Goal: Task Accomplishment & Management: Use online tool/utility

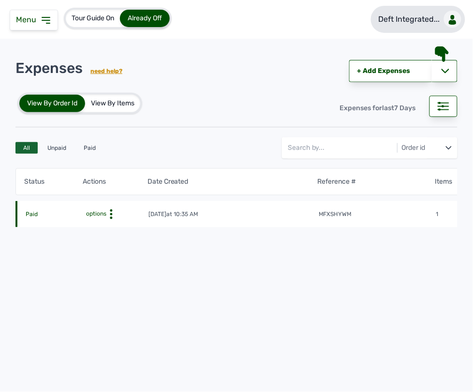
click at [403, 23] on p "Deft Integrated..." at bounding box center [408, 20] width 61 height 12
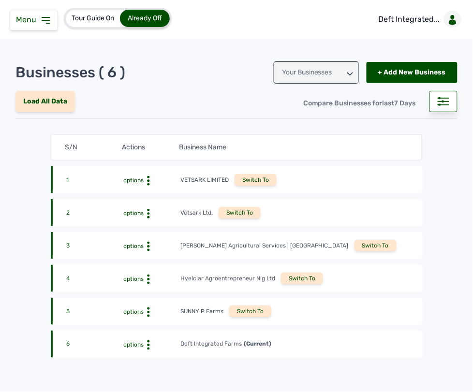
click at [252, 306] on div "Switch To" at bounding box center [250, 311] width 42 height 12
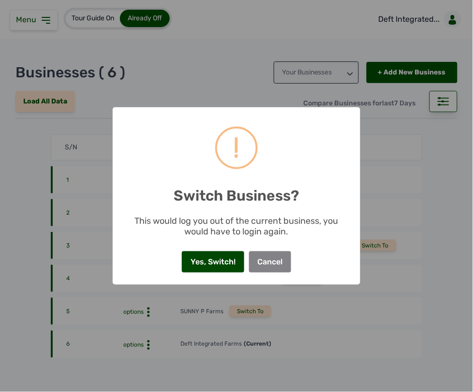
click at [226, 257] on button "Yes, Switch!" at bounding box center [213, 261] width 62 height 21
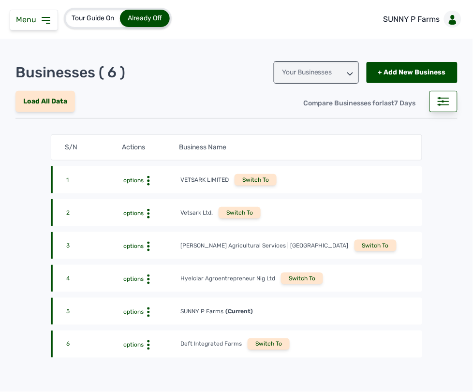
click at [47, 23] on icon at bounding box center [46, 20] width 12 height 12
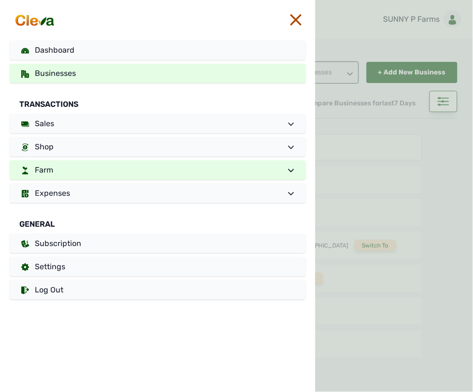
click at [100, 168] on link "Farm" at bounding box center [158, 169] width 296 height 19
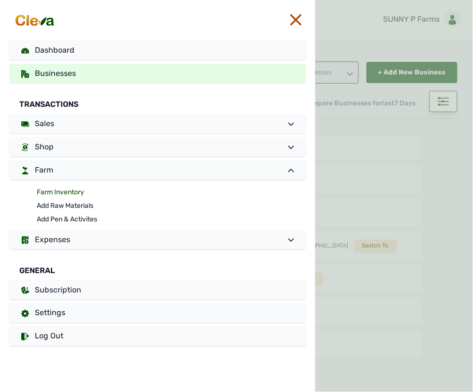
click at [73, 191] on link "Farm Inventory" at bounding box center [171, 193] width 269 height 14
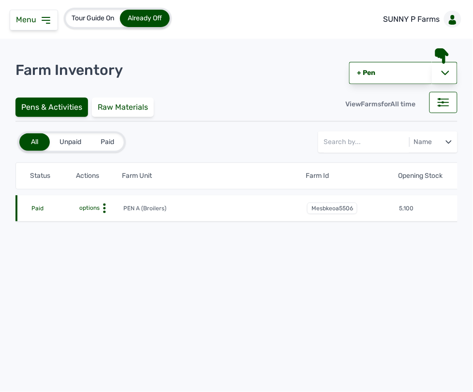
click at [104, 205] on circle at bounding box center [104, 204] width 2 height 2
click at [96, 224] on div "Farm Activities" at bounding box center [87, 223] width 69 height 12
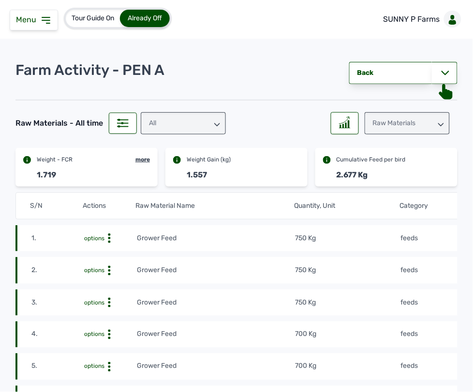
click at [341, 240] on td "750 Kg" at bounding box center [346, 238] width 105 height 11
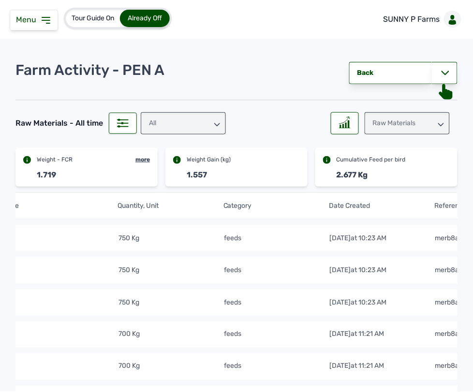
scroll to position [0, 225]
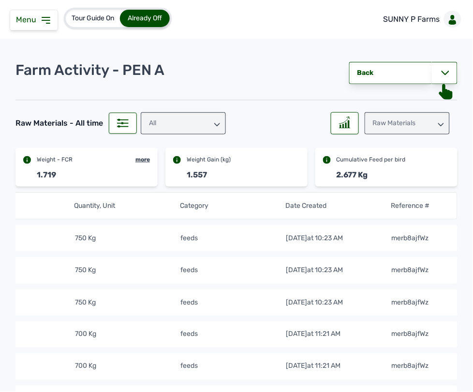
click at [40, 15] on icon at bounding box center [46, 20] width 12 height 12
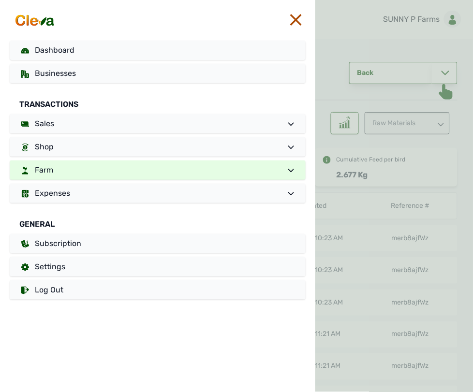
click at [81, 164] on link "Farm" at bounding box center [158, 169] width 296 height 19
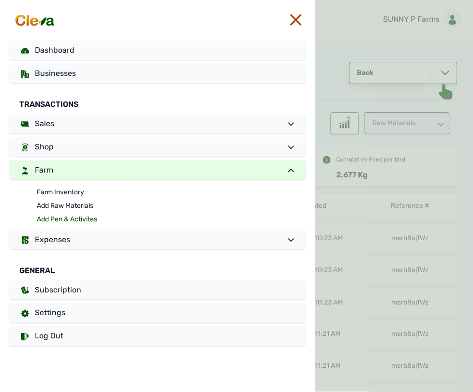
click at [76, 213] on link "Add Pen & Activites" at bounding box center [171, 220] width 269 height 14
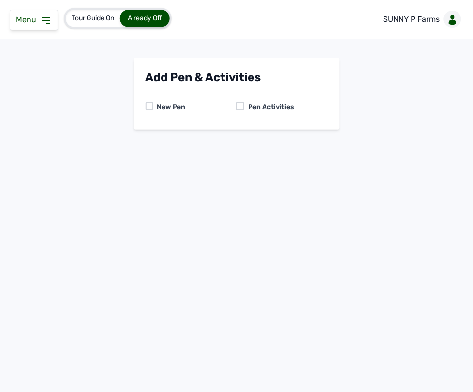
click at [76, 220] on div "Tour Guide On Already Off SUNNY P Farms Add Pen & Activities New Pen Pen Activi…" at bounding box center [236, 196] width 473 height 392
click at [242, 103] on div at bounding box center [240, 106] width 8 height 8
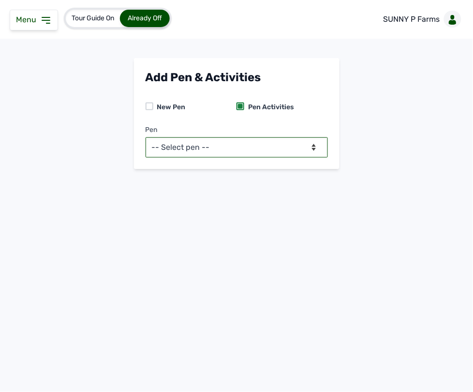
click at [237, 150] on select "-- Select pen -- PEN A (Broilers)" at bounding box center [236, 147] width 182 height 20
select select "mesbkeoa5506"
click at [145, 137] on select "-- Select pen -- PEN A (Broilers)" at bounding box center [236, 147] width 182 height 20
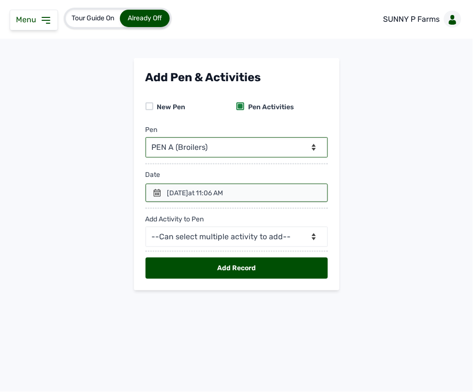
click at [160, 193] on icon at bounding box center [157, 193] width 8 height 8
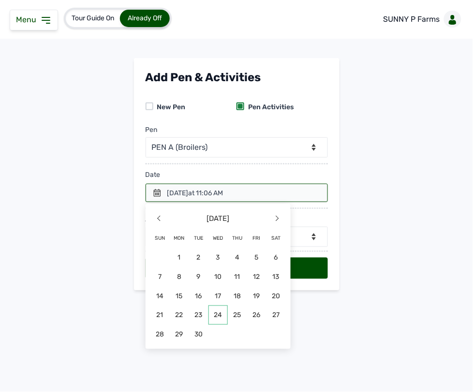
click at [221, 311] on span "24" at bounding box center [217, 314] width 19 height 19
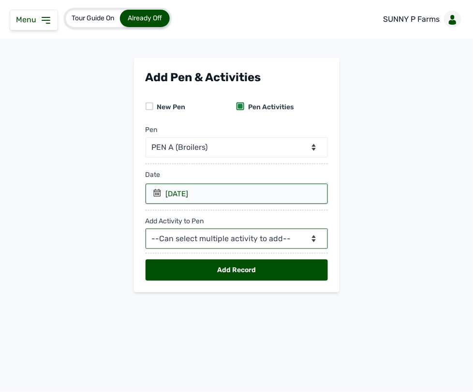
click at [226, 239] on select "--Can select multiple activity to add-- Raw Material Losses Weight" at bounding box center [236, 239] width 182 height 20
select select "Raw Material"
click at [145, 229] on select "--Can select multiple activity to add-- Raw Material Losses Weight" at bounding box center [236, 239] width 182 height 20
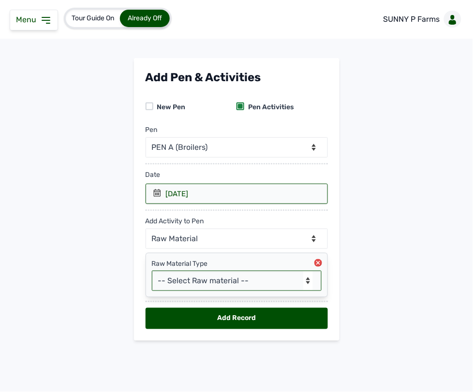
click at [187, 283] on select "-- Select Raw material -- feeds medications vaccines Biomass Fuel" at bounding box center [237, 281] width 170 height 20
select select "feeds"
click at [152, 271] on select "-- Select Raw material -- feeds medications vaccines Biomass Fuel" at bounding box center [237, 281] width 170 height 20
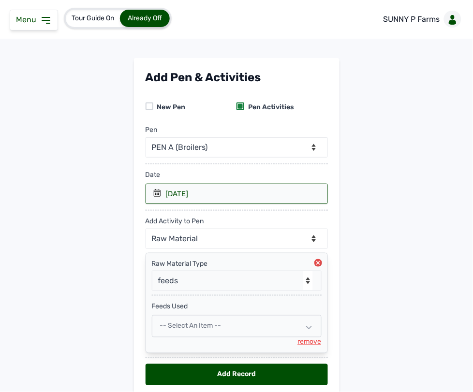
click at [189, 327] on span "-- Select an Item --" at bounding box center [190, 326] width 61 height 8
select select
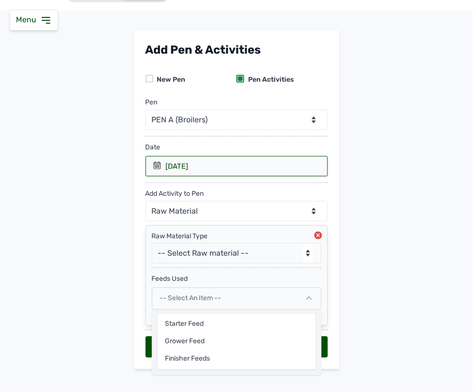
scroll to position [41, 0]
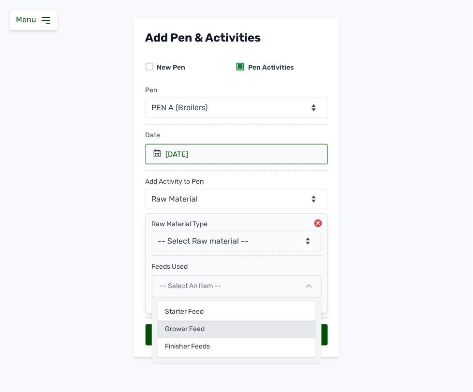
click at [183, 333] on div "Grower Feed" at bounding box center [237, 329] width 158 height 17
select select
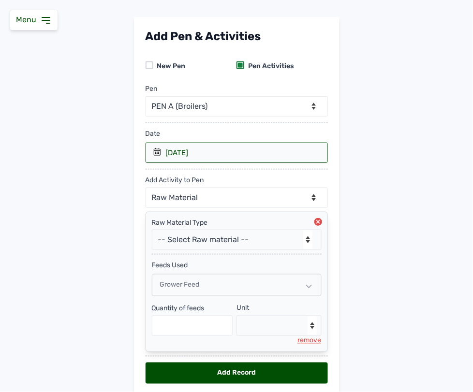
scroll to position [81, 0]
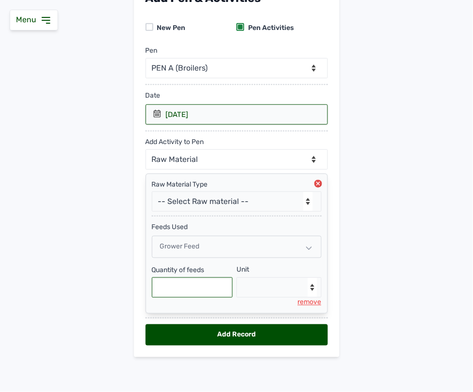
click at [195, 288] on input "text" at bounding box center [192, 287] width 81 height 20
type input "750"
click at [279, 286] on select "--Select unit-- Bag(s) Kg" at bounding box center [278, 287] width 85 height 20
select select "Kg"
click at [236, 277] on select "--Select unit-- Bag(s) Kg" at bounding box center [278, 287] width 85 height 20
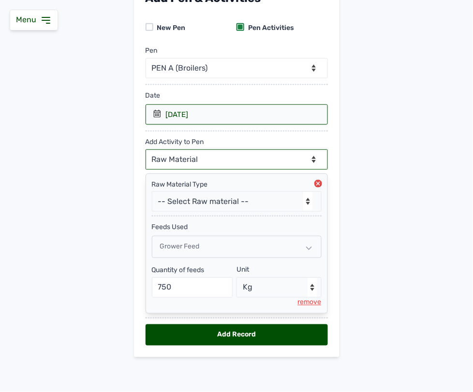
click at [231, 158] on select "--Can select multiple activity to add-- Raw Material Losses Weight" at bounding box center [236, 159] width 182 height 20
select select "Losses"
click at [145, 149] on select "--Can select multiple activity to add-- Raw Material Losses Weight" at bounding box center [236, 159] width 182 height 20
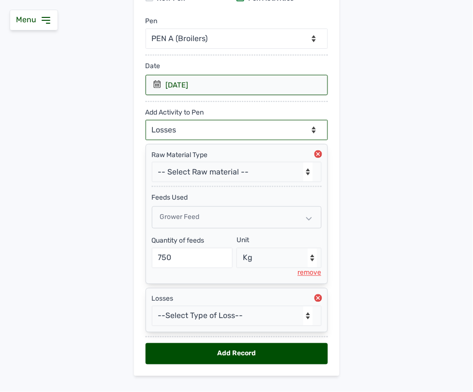
scroll to position [129, 0]
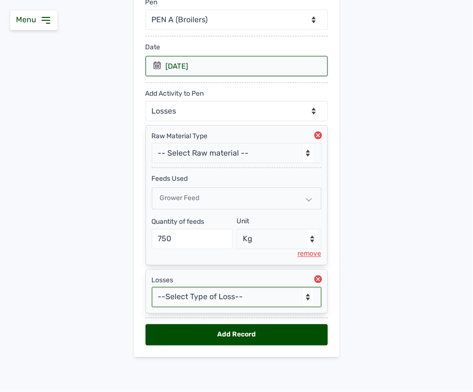
click at [211, 302] on select "--Select Type of Loss-- Mortality Culled Theft" at bounding box center [237, 297] width 170 height 20
select select "Mortality"
click at [152, 287] on select "--Select Type of Loss-- Mortality Culled Theft" at bounding box center [237, 297] width 170 height 20
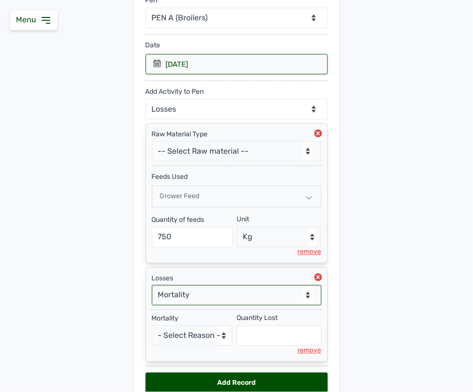
scroll to position [180, 0]
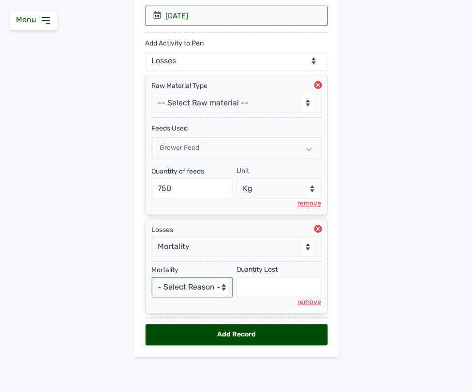
click at [185, 284] on select "- Select Reason - Disease Late Vaccination Wrong Vaccination Heat Lack of Water…" at bounding box center [192, 287] width 81 height 20
select select "Others"
click at [152, 277] on select "- Select Reason - Disease Late Vaccination Wrong Vaccination Heat Lack of Water…" at bounding box center [192, 287] width 81 height 20
select select "null"
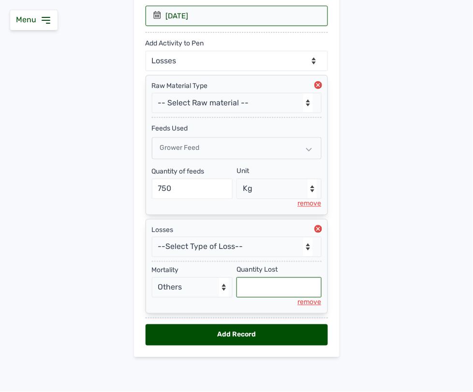
click at [259, 285] on input "text" at bounding box center [278, 287] width 85 height 20
type input "4"
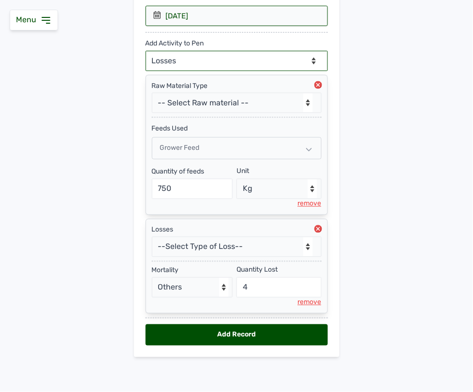
click at [208, 57] on select "--Can select multiple activity to add-- Raw Material Losses Weight" at bounding box center [236, 61] width 182 height 20
select select "Weight"
click at [145, 51] on select "--Can select multiple activity to add-- Raw Material Losses Weight" at bounding box center [236, 61] width 182 height 20
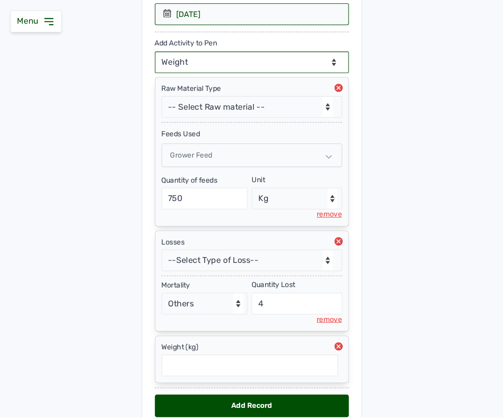
scroll to position [230, 0]
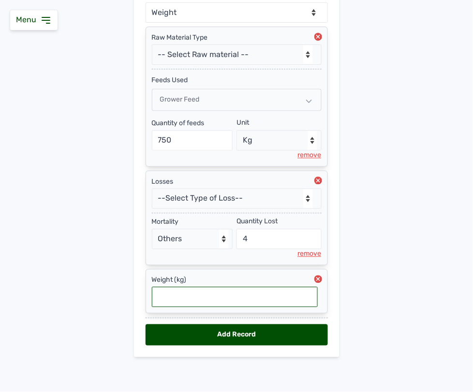
click at [240, 293] on input "text" at bounding box center [235, 297] width 166 height 20
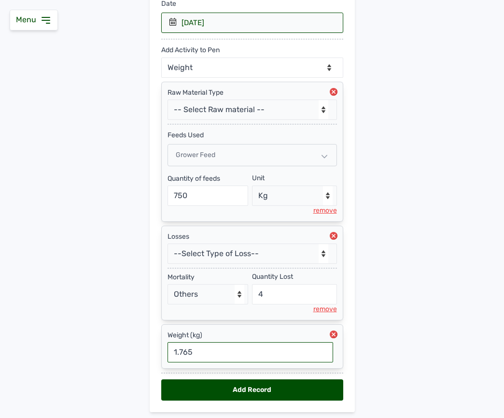
scroll to position [205, 0]
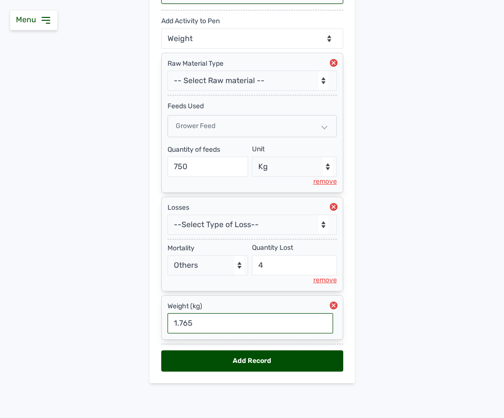
type input "1.765"
click at [225, 359] on div "Add Record" at bounding box center [252, 360] width 182 height 21
select select "null"
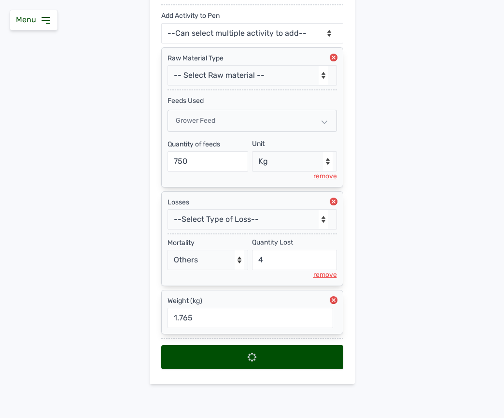
select select
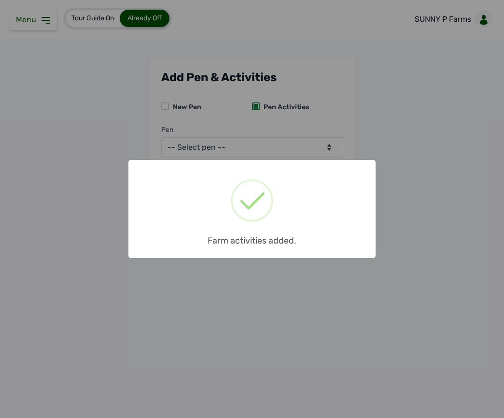
scroll to position [0, 0]
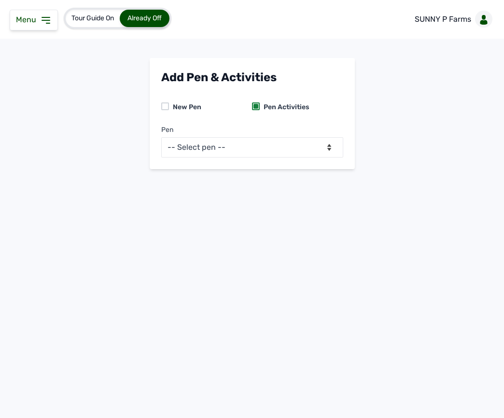
click at [41, 20] on icon at bounding box center [46, 20] width 12 height 12
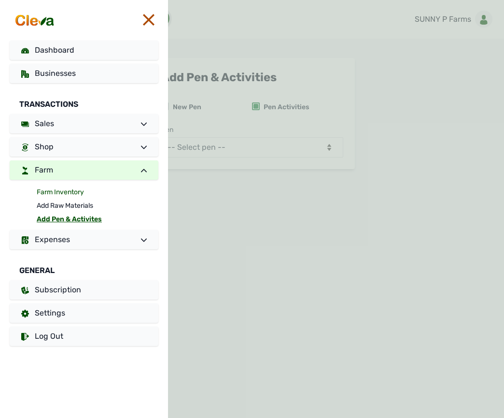
click at [74, 192] on link "Farm Inventory" at bounding box center [98, 193] width 122 height 14
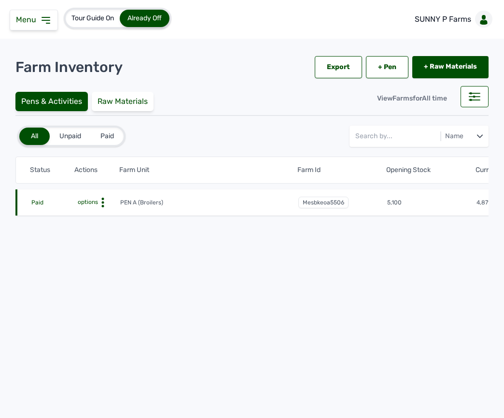
click at [101, 201] on icon at bounding box center [103, 203] width 10 height 10
click at [95, 214] on div "Farm Activities" at bounding box center [84, 218] width 69 height 12
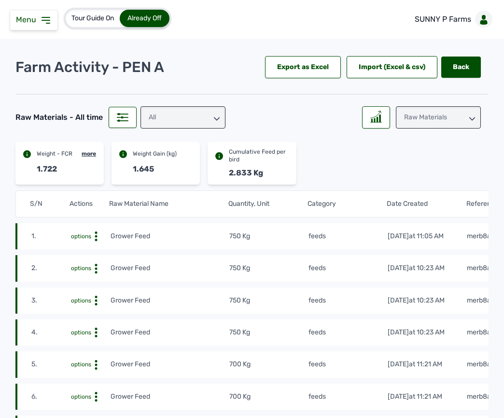
click at [288, 242] on td "750 Kg" at bounding box center [268, 236] width 79 height 11
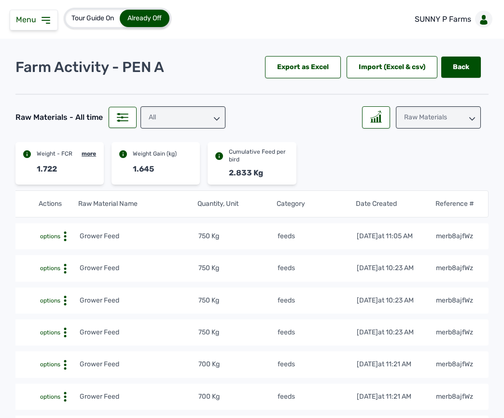
scroll to position [0, 35]
click at [408, 119] on div "Raw Materials" at bounding box center [438, 117] width 85 height 22
click at [409, 143] on div "Raw Materials" at bounding box center [438, 142] width 85 height 17
click at [204, 111] on div "All" at bounding box center [183, 117] width 85 height 22
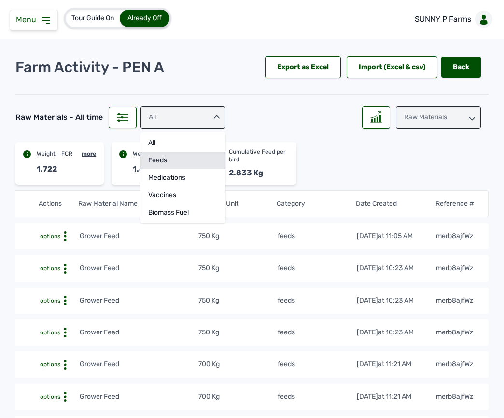
click at [184, 153] on div "feeds" at bounding box center [183, 160] width 85 height 17
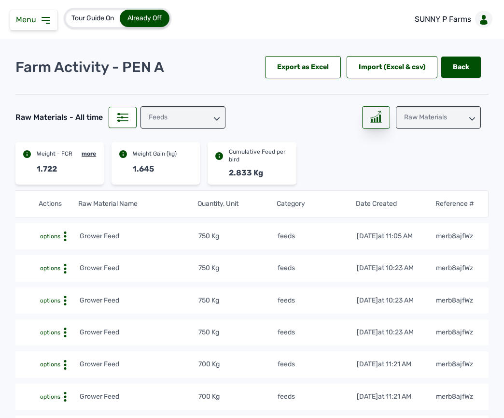
click at [377, 115] on div at bounding box center [376, 117] width 28 height 22
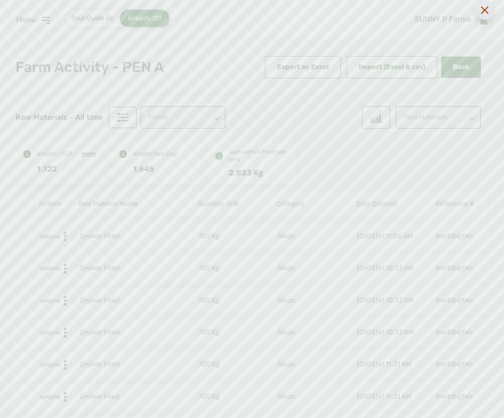
click at [472, 10] on div at bounding box center [484, 9] width 19 height 19
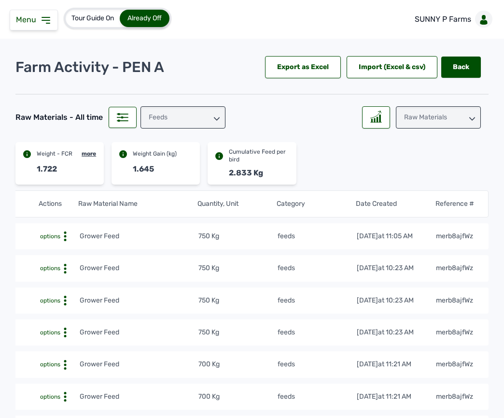
click at [441, 111] on div "Raw Materials" at bounding box center [438, 117] width 85 height 22
click at [419, 165] on div "Weight" at bounding box center [438, 160] width 85 height 17
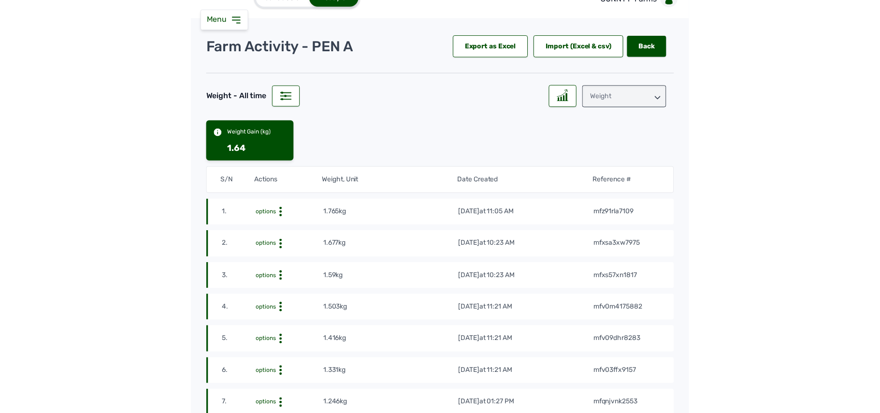
scroll to position [0, 0]
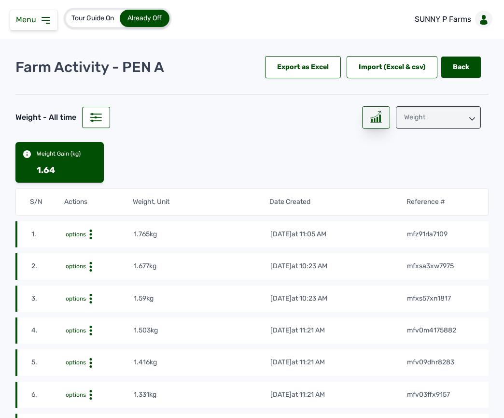
click at [379, 118] on div at bounding box center [376, 117] width 28 height 22
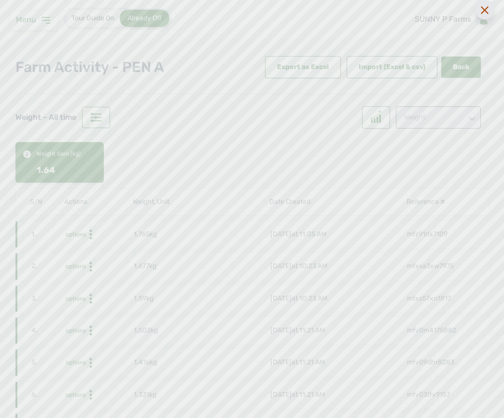
click at [472, 14] on div at bounding box center [484, 9] width 19 height 19
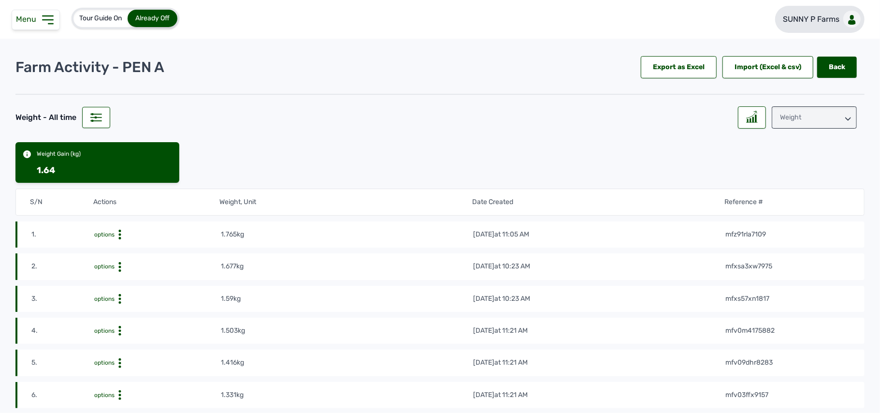
click at [472, 12] on link "SUNNY P Farms" at bounding box center [819, 19] width 89 height 27
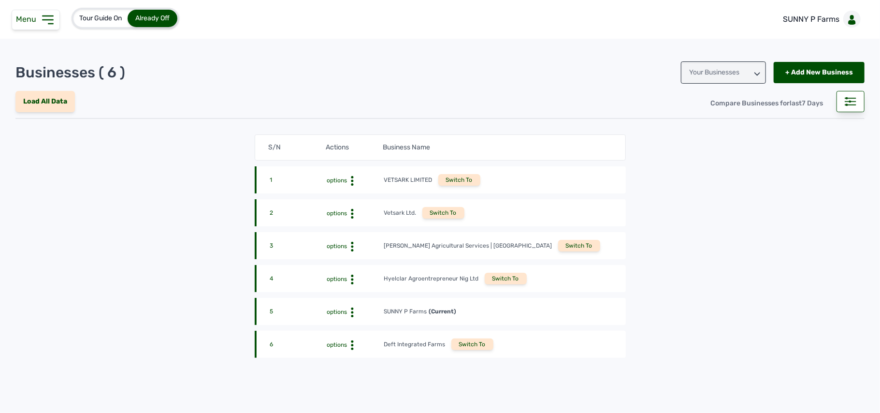
click at [472, 243] on div "Switch To" at bounding box center [579, 246] width 42 height 12
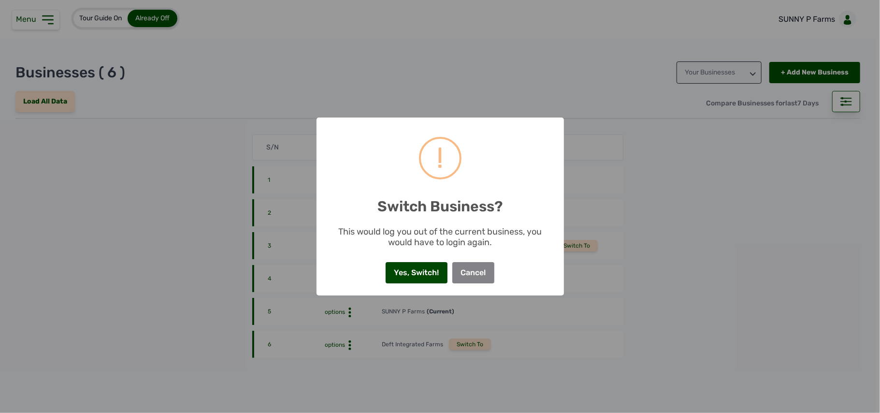
click at [410, 270] on button "Yes, Switch!" at bounding box center [417, 272] width 62 height 21
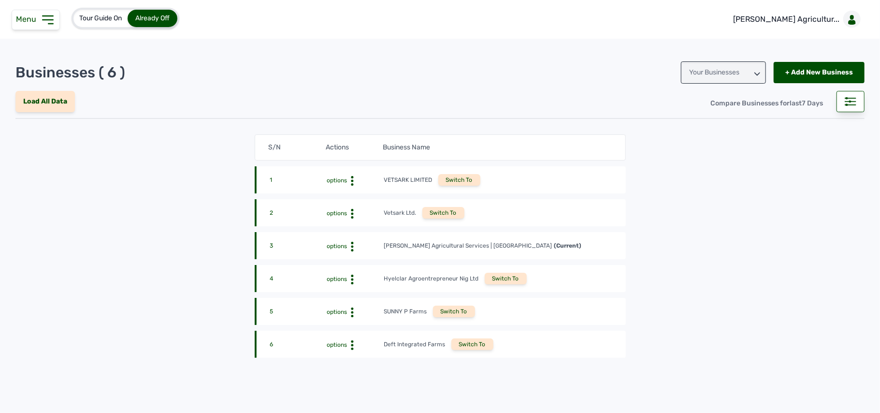
click at [48, 16] on icon at bounding box center [48, 20] width 10 height 8
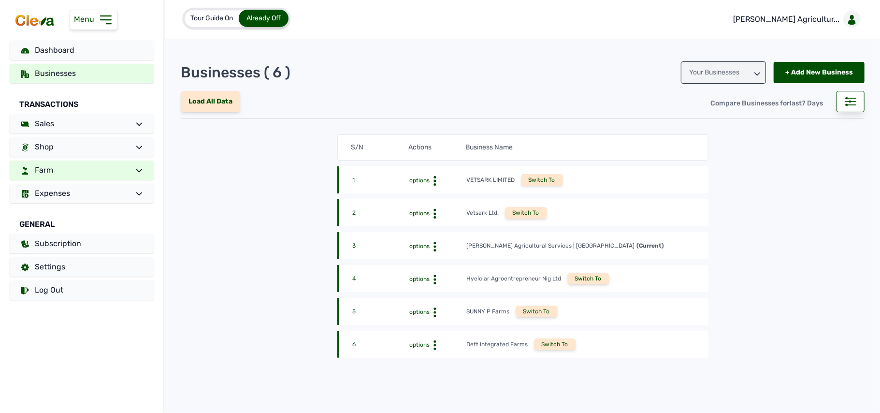
click at [86, 169] on link "Farm" at bounding box center [82, 169] width 144 height 19
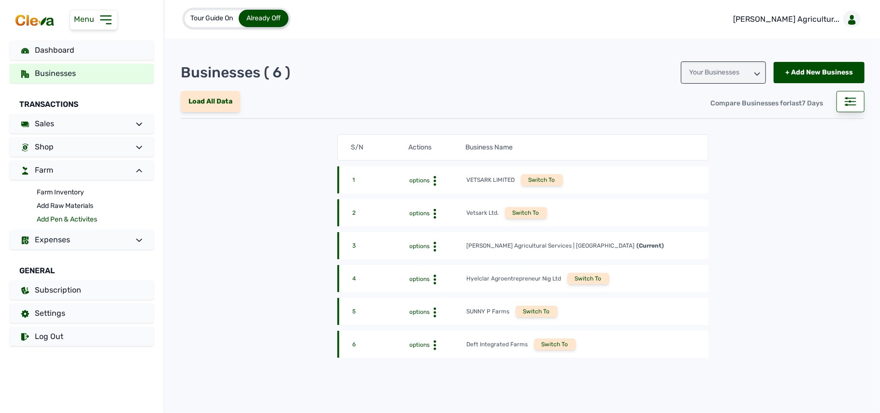
click at [74, 215] on link "Add Pen & Activites" at bounding box center [95, 220] width 117 height 14
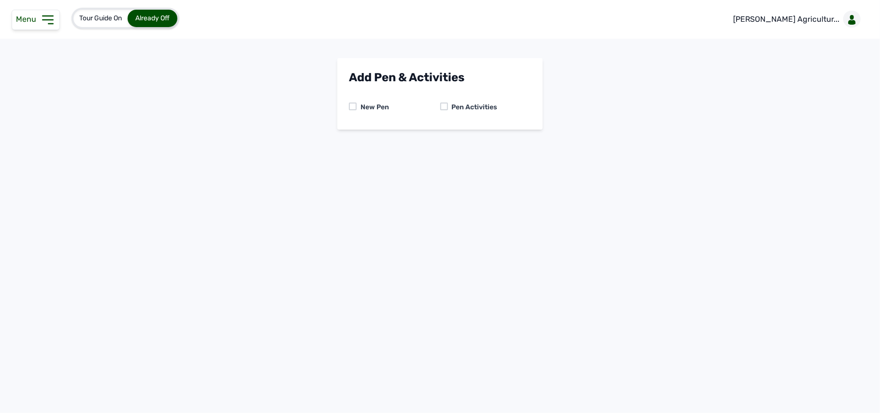
click at [44, 20] on icon at bounding box center [48, 20] width 10 height 8
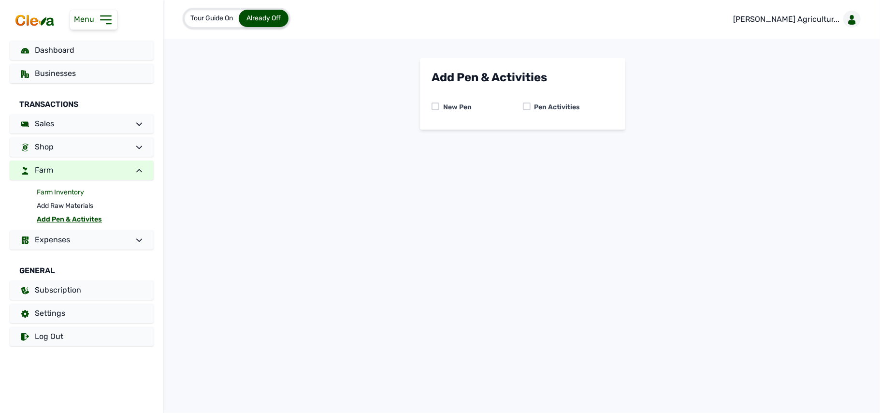
click at [65, 189] on link "Farm Inventory" at bounding box center [95, 193] width 117 height 14
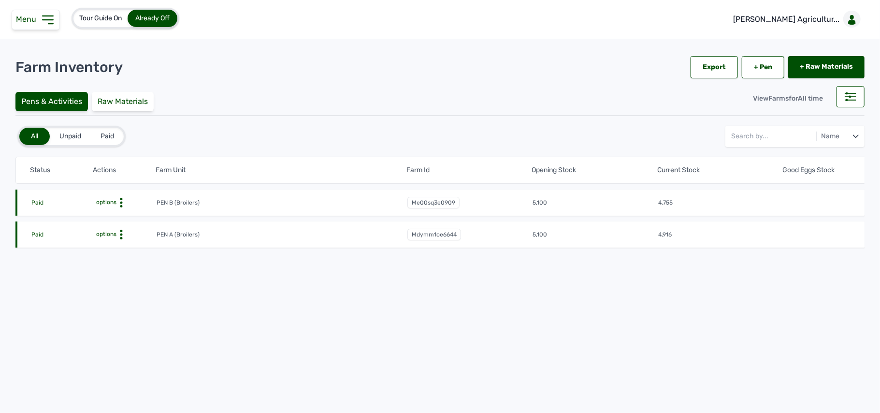
click at [122, 198] on circle at bounding box center [121, 199] width 2 height 2
click at [122, 216] on div "Farm Activities" at bounding box center [120, 218] width 69 height 12
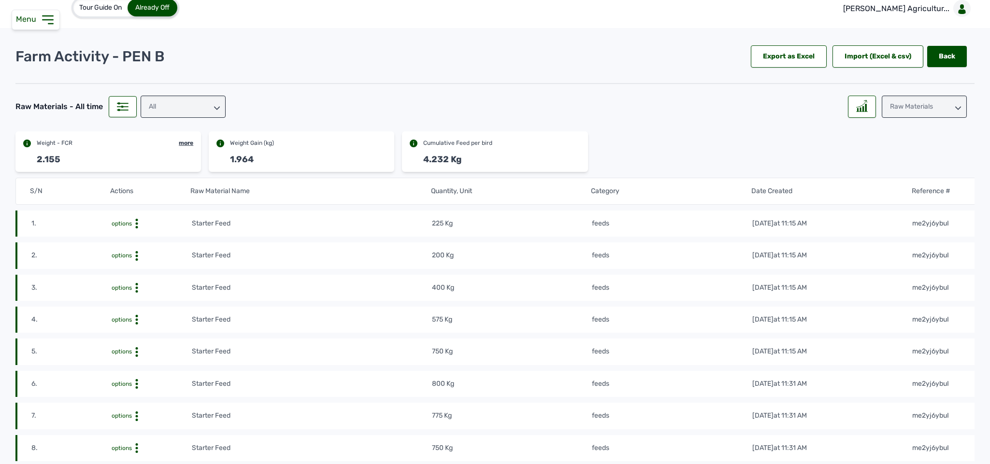
scroll to position [11, 0]
click at [135, 257] on circle at bounding box center [136, 256] width 2 height 2
click at [582, 31] on div "Tour Guide On Already Off [PERSON_NAME] Agricultur... Farm Activity - PEN B Exp…" at bounding box center [495, 232] width 990 height 464
